Goal: Find specific page/section: Find specific page/section

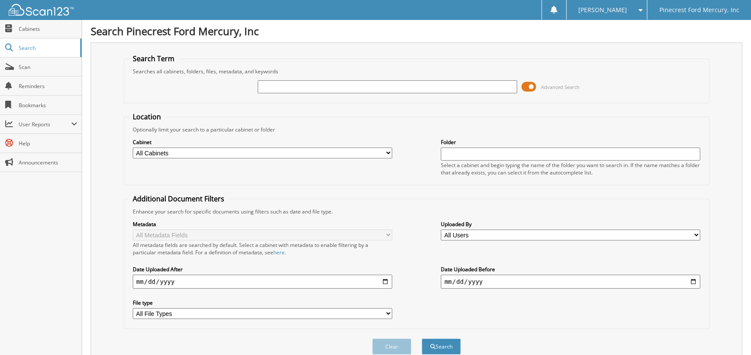
click at [347, 85] on input "text" at bounding box center [387, 86] width 259 height 13
type input "NEA21165"
click at [421, 338] on button "Search" at bounding box center [440, 346] width 39 height 16
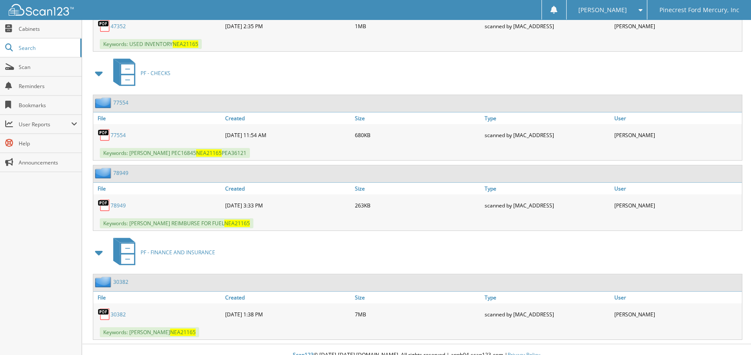
scroll to position [526, 0]
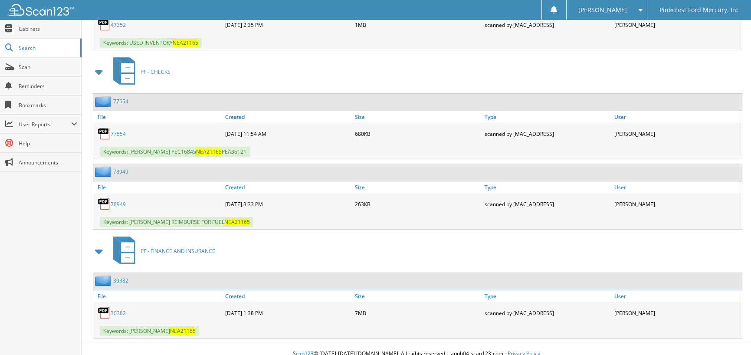
click at [118, 309] on link "30382" at bounding box center [118, 312] width 15 height 7
